Goal: Task Accomplishment & Management: Manage account settings

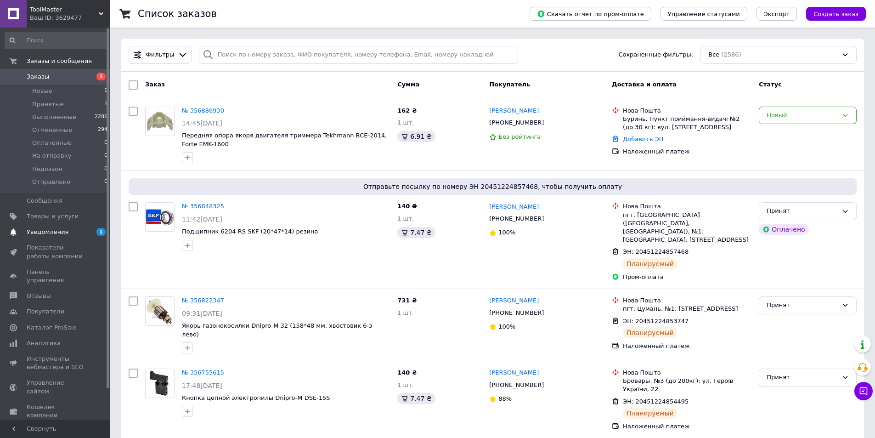
click at [49, 229] on span "Уведомления" at bounding box center [48, 232] width 42 height 8
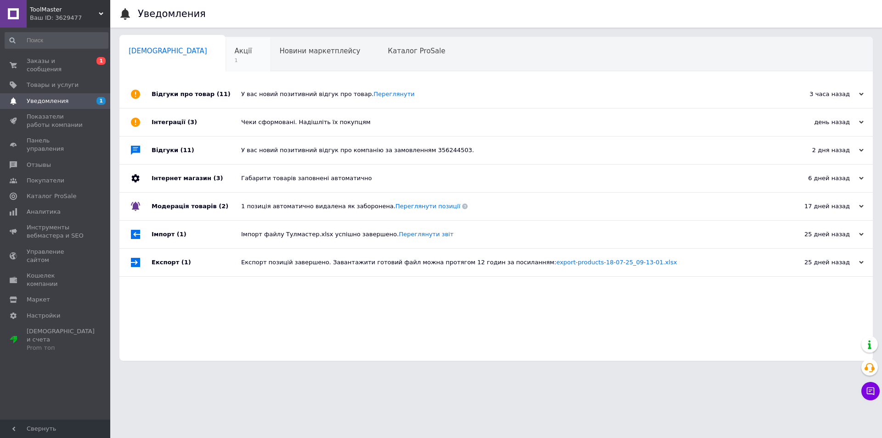
click at [235, 48] on span "Акції" at bounding box center [243, 51] width 17 height 8
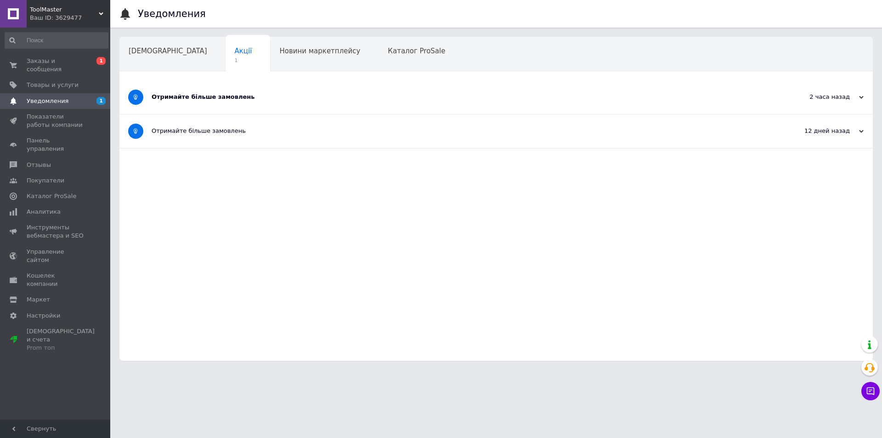
click at [218, 101] on div "Отримайте більше замовлень" at bounding box center [462, 97] width 620 height 8
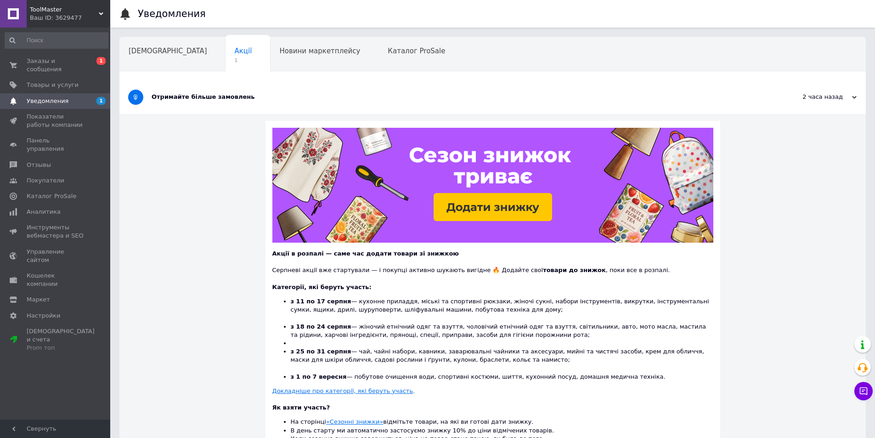
click at [218, 101] on div "Отримайте більше замовлень" at bounding box center [458, 97] width 613 height 8
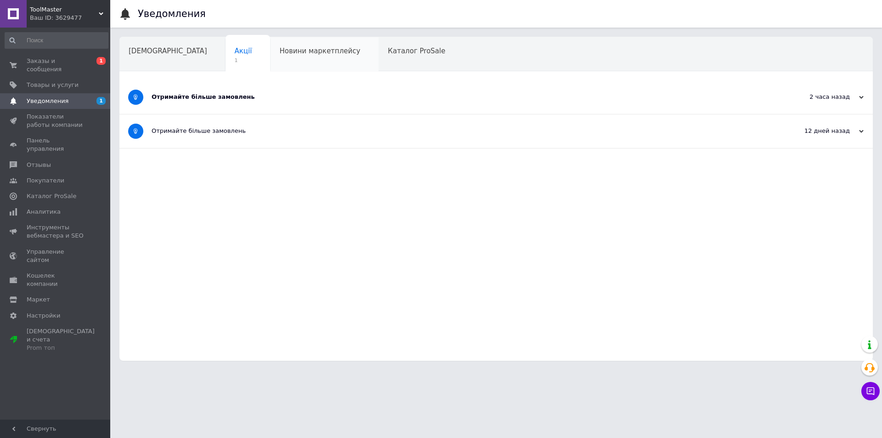
click at [279, 53] on span "Новини маркетплейсу" at bounding box center [319, 51] width 81 height 8
click at [59, 62] on span "Заказы и сообщения" at bounding box center [56, 65] width 58 height 17
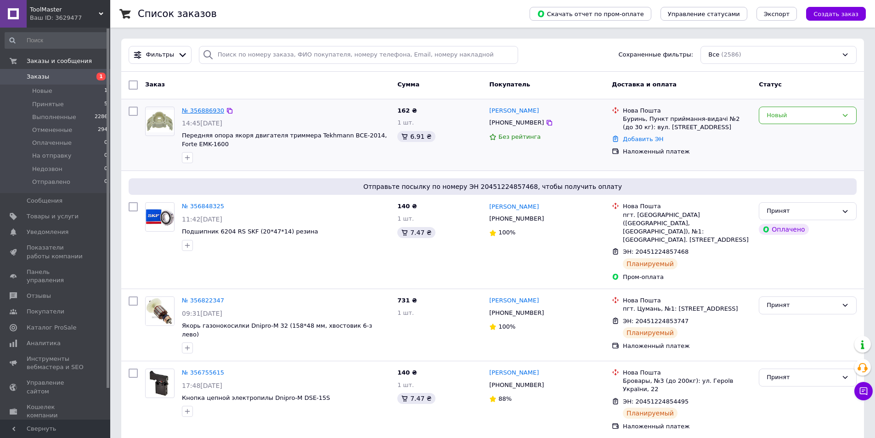
click at [199, 108] on link "№ 356886930" at bounding box center [203, 110] width 42 height 7
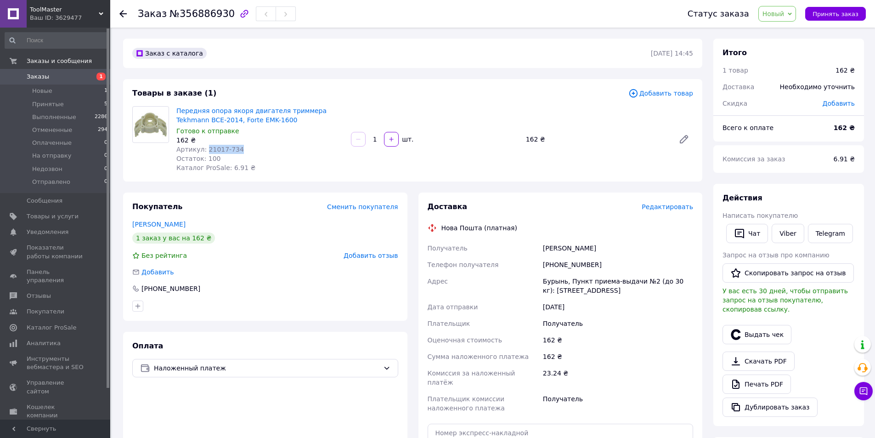
drag, startPoint x: 239, startPoint y: 147, endPoint x: 204, endPoint y: 147, distance: 34.9
click at [204, 147] on div "Артикул: 21017-734" at bounding box center [259, 149] width 167 height 9
copy span "21017-734"
click at [47, 214] on span "Товары и услуги" at bounding box center [53, 216] width 52 height 8
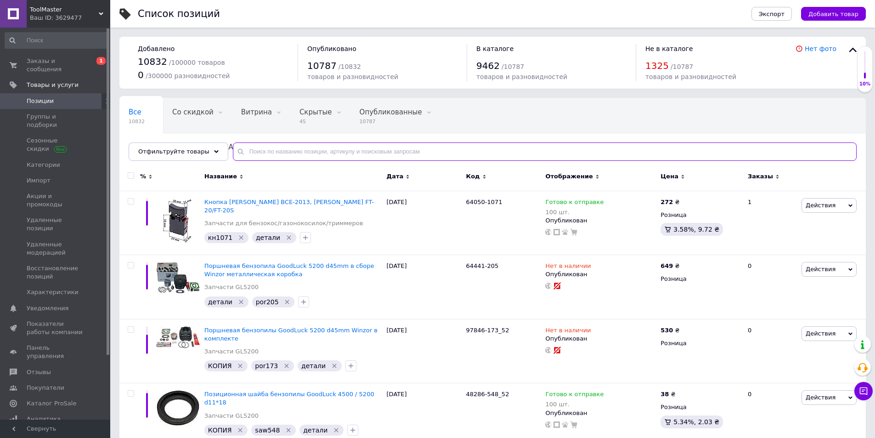
paste input "21017-734"
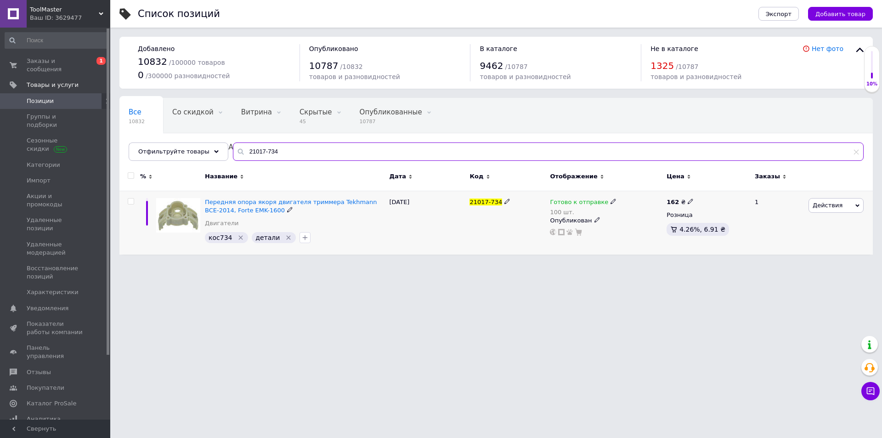
type input "21017-734"
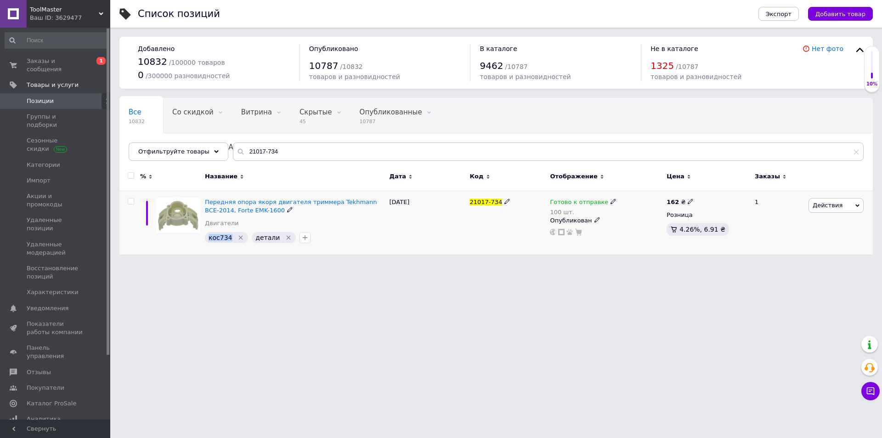
drag, startPoint x: 229, startPoint y: 237, endPoint x: 208, endPoint y: 239, distance: 21.2
click at [208, 239] on div "кос734" at bounding box center [226, 237] width 43 height 11
copy span "кос734"
click at [57, 63] on span "Заказы и сообщения" at bounding box center [56, 65] width 58 height 17
